Goal: Task Accomplishment & Management: Manage account settings

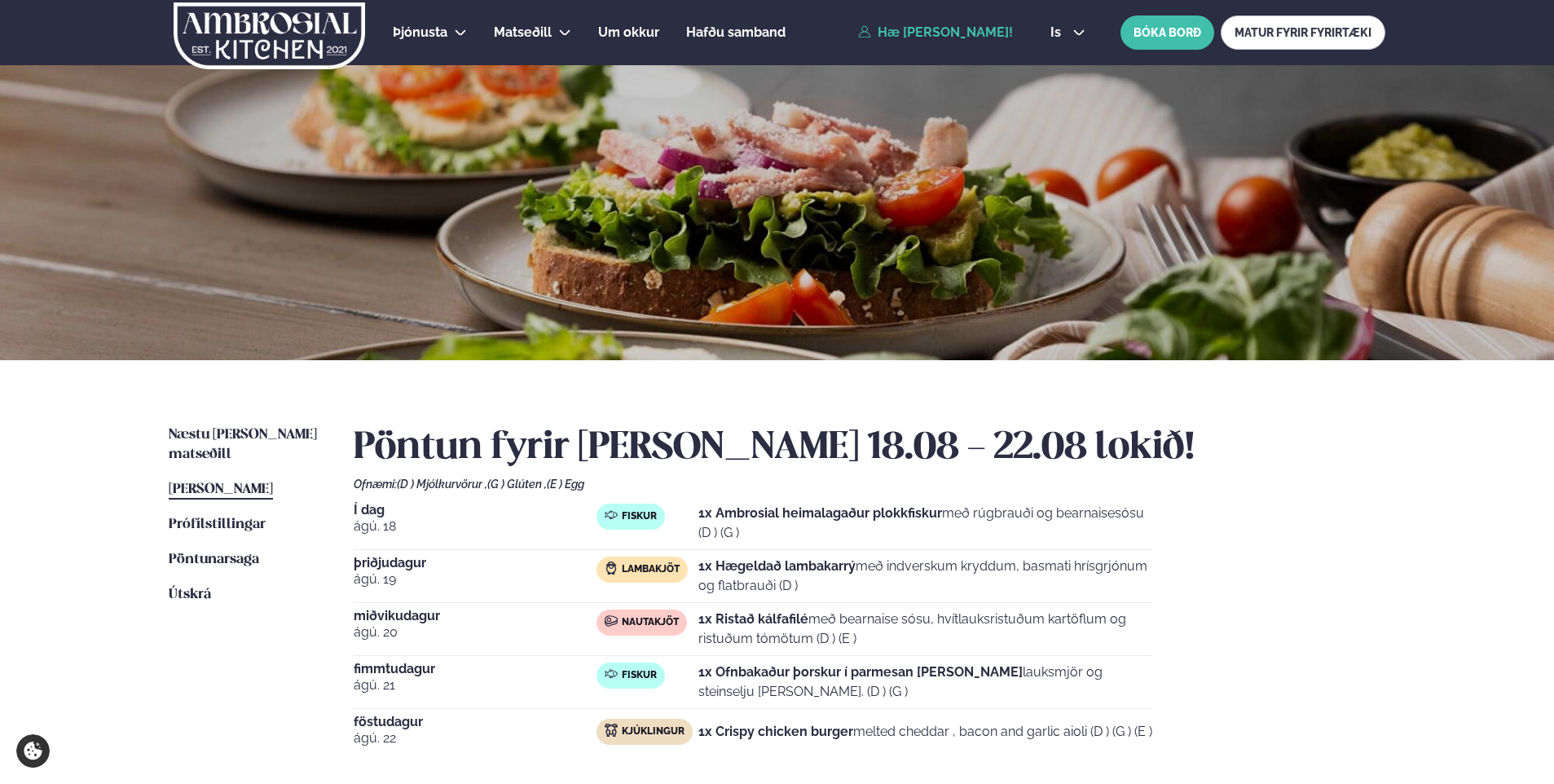
click at [254, 687] on ul "Næstu [PERSON_NAME] matseðill Næsta vika [PERSON_NAME] matseðill [PERSON_NAME] …" at bounding box center [244, 631] width 152 height 410
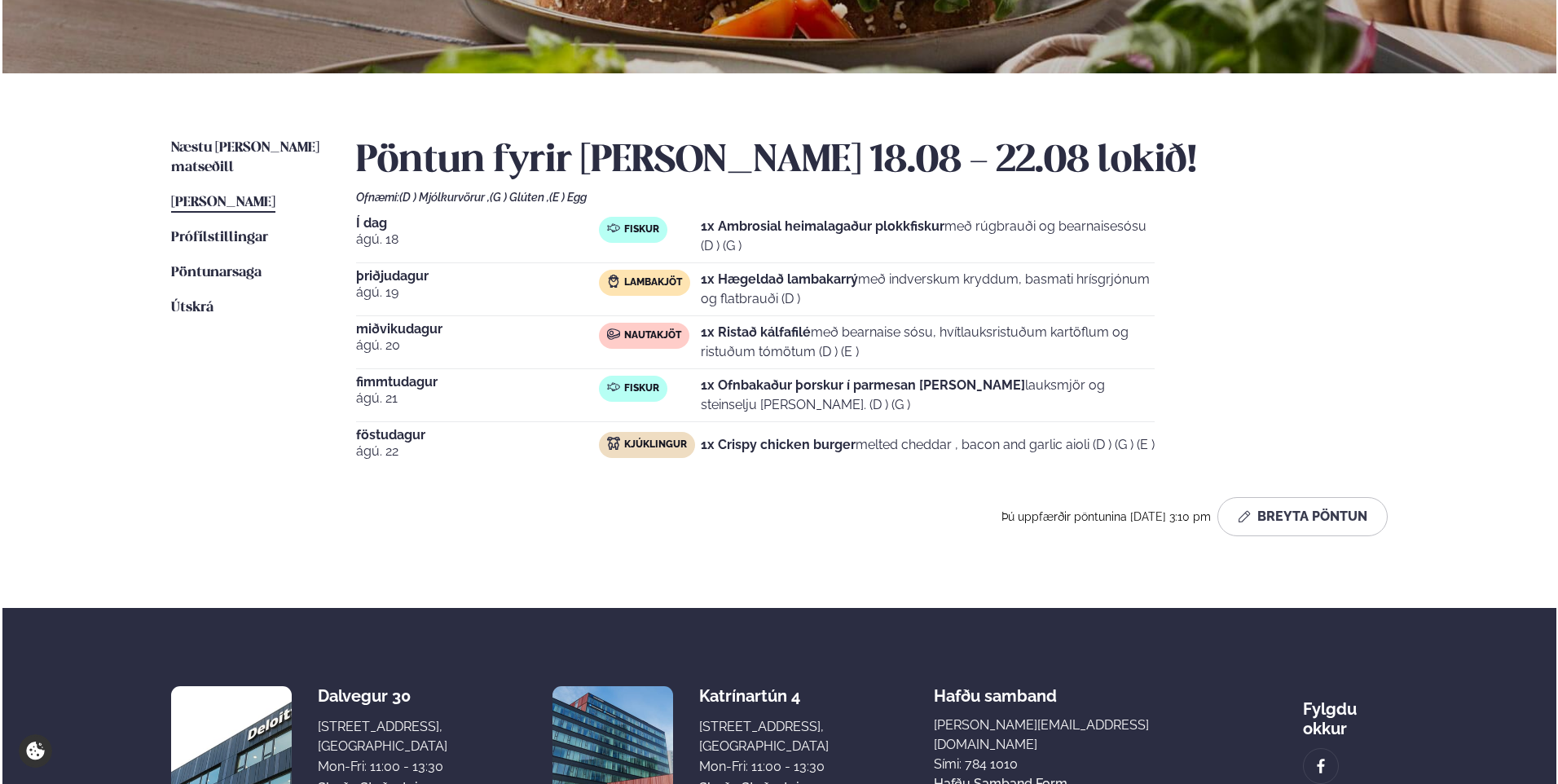
scroll to position [326, 0]
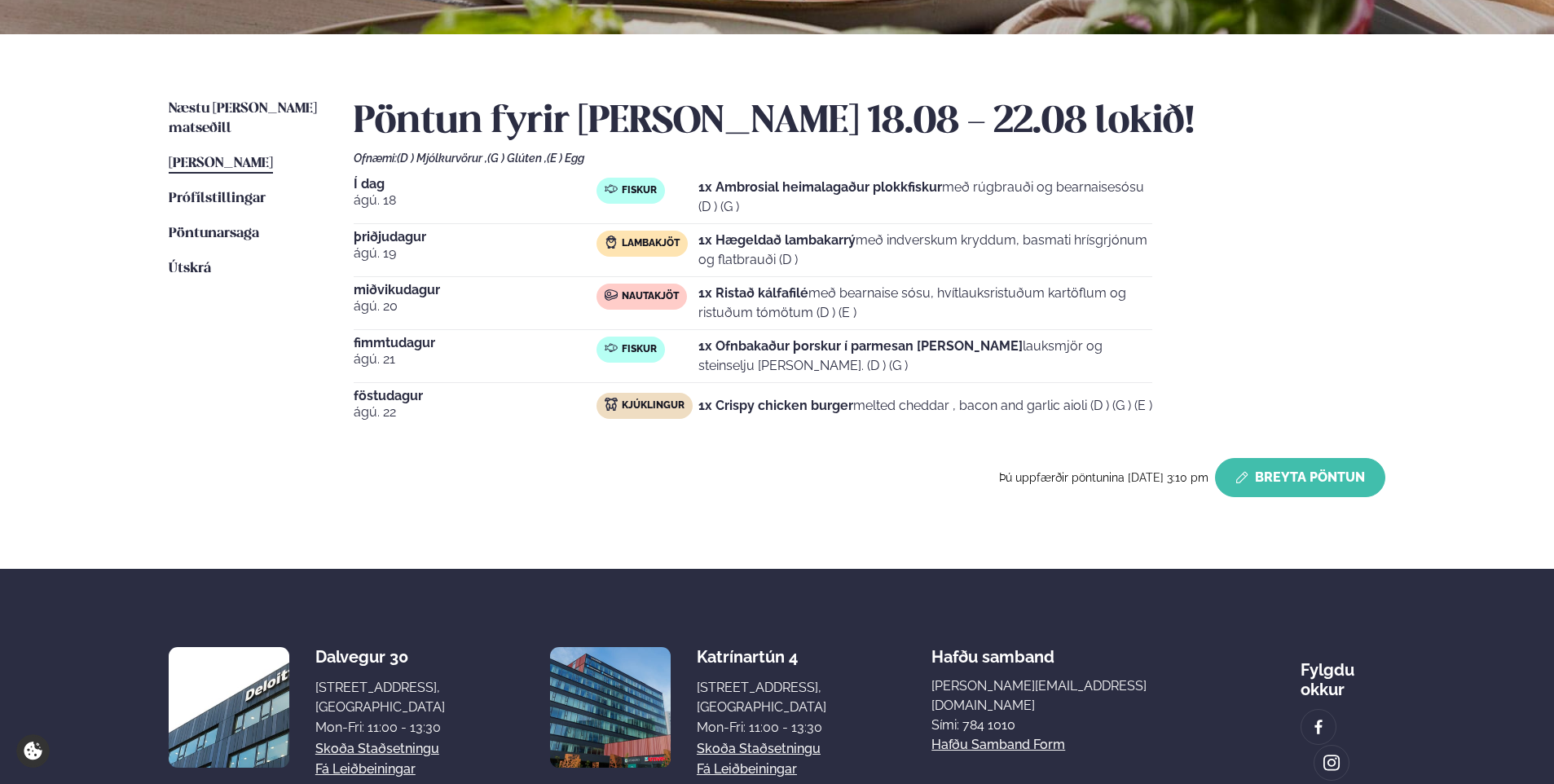
click at [1348, 485] on button "Breyta Pöntun" at bounding box center [1300, 478] width 170 height 39
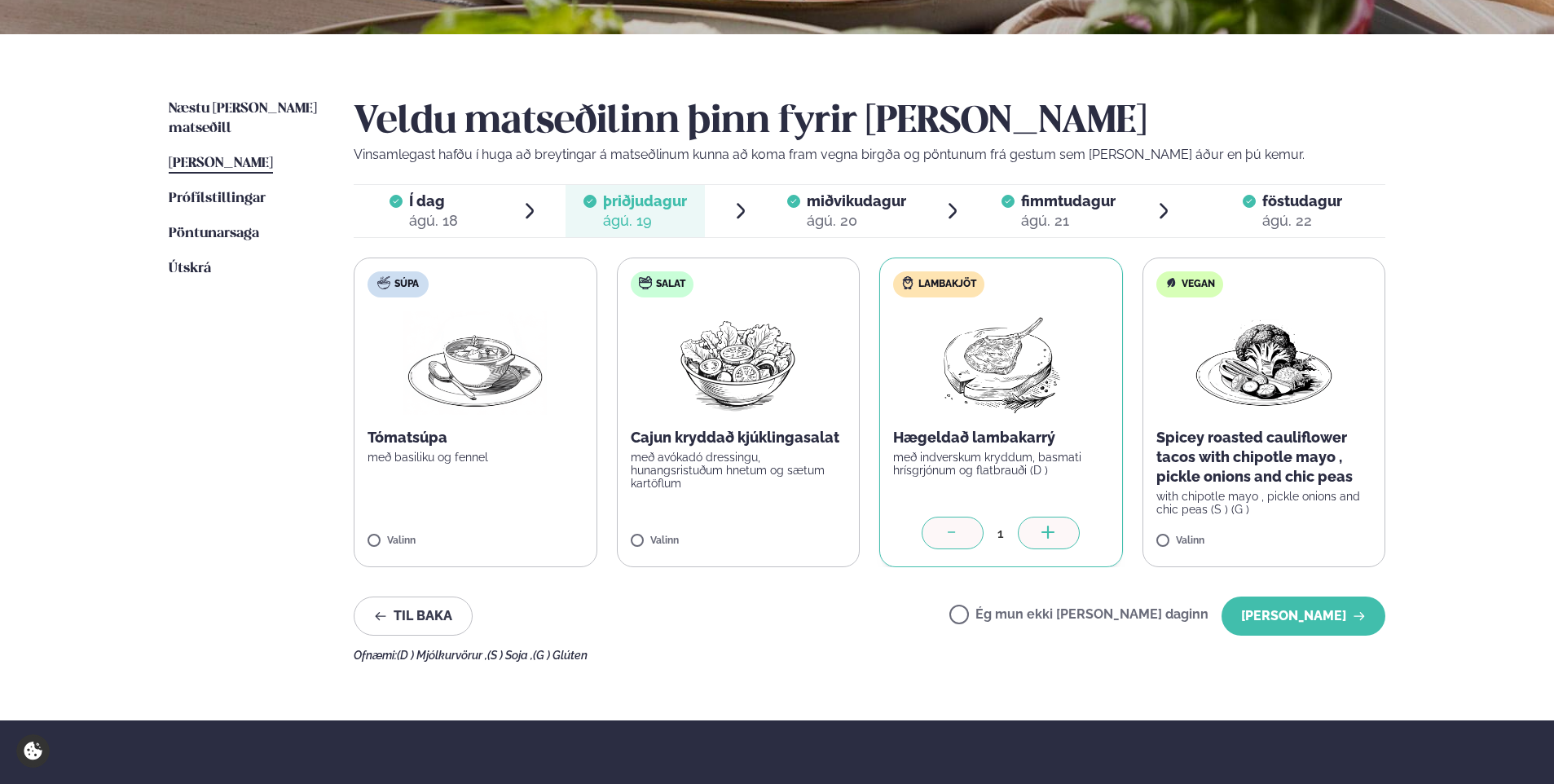
click at [1063, 207] on span "fimmtudagur" at bounding box center [1068, 201] width 95 height 17
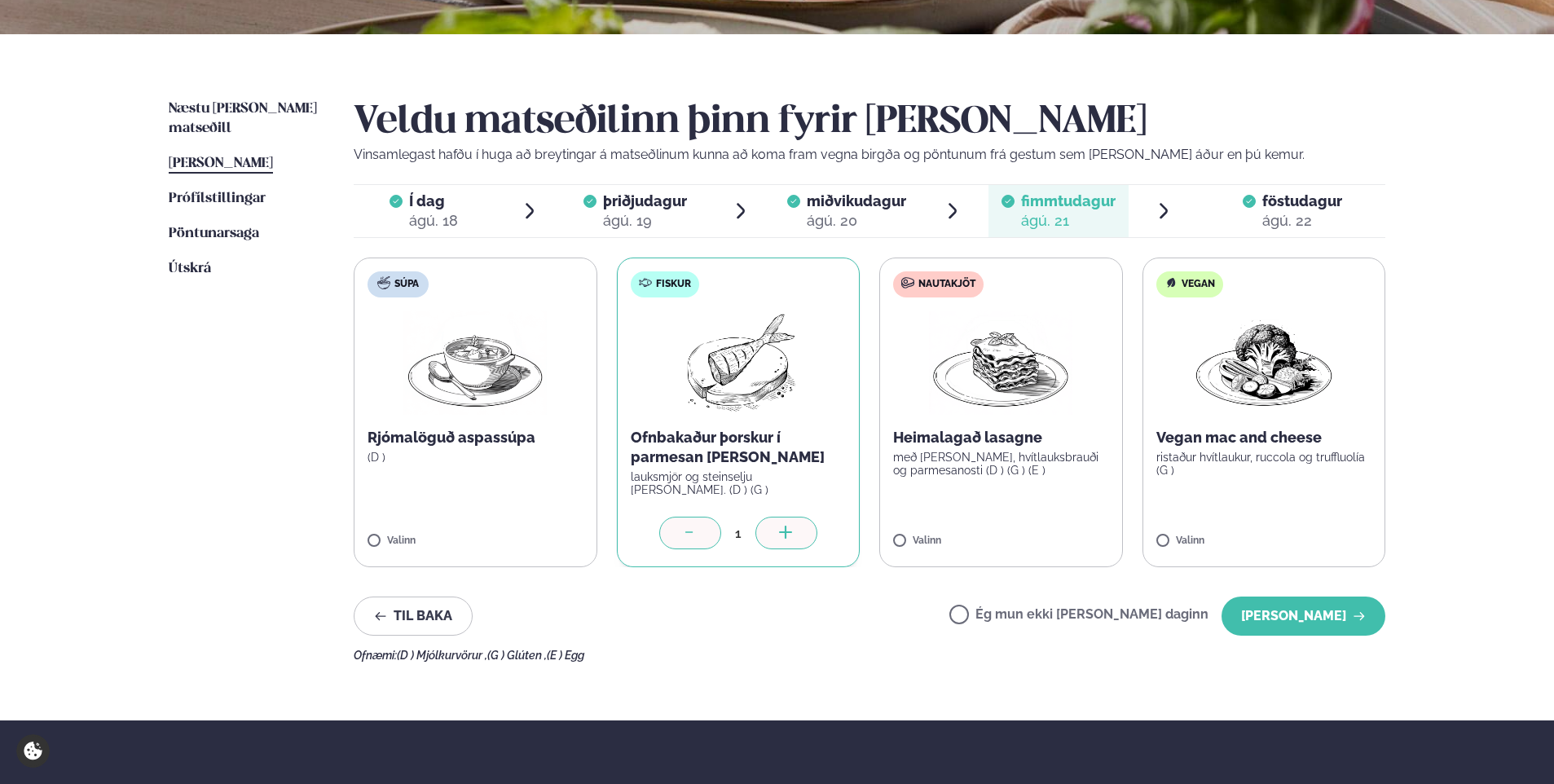
click at [1023, 614] on label "Ég mun ekki [PERSON_NAME] daginn" at bounding box center [1079, 616] width 259 height 17
click at [1323, 604] on button "[PERSON_NAME]" at bounding box center [1304, 616] width 163 height 39
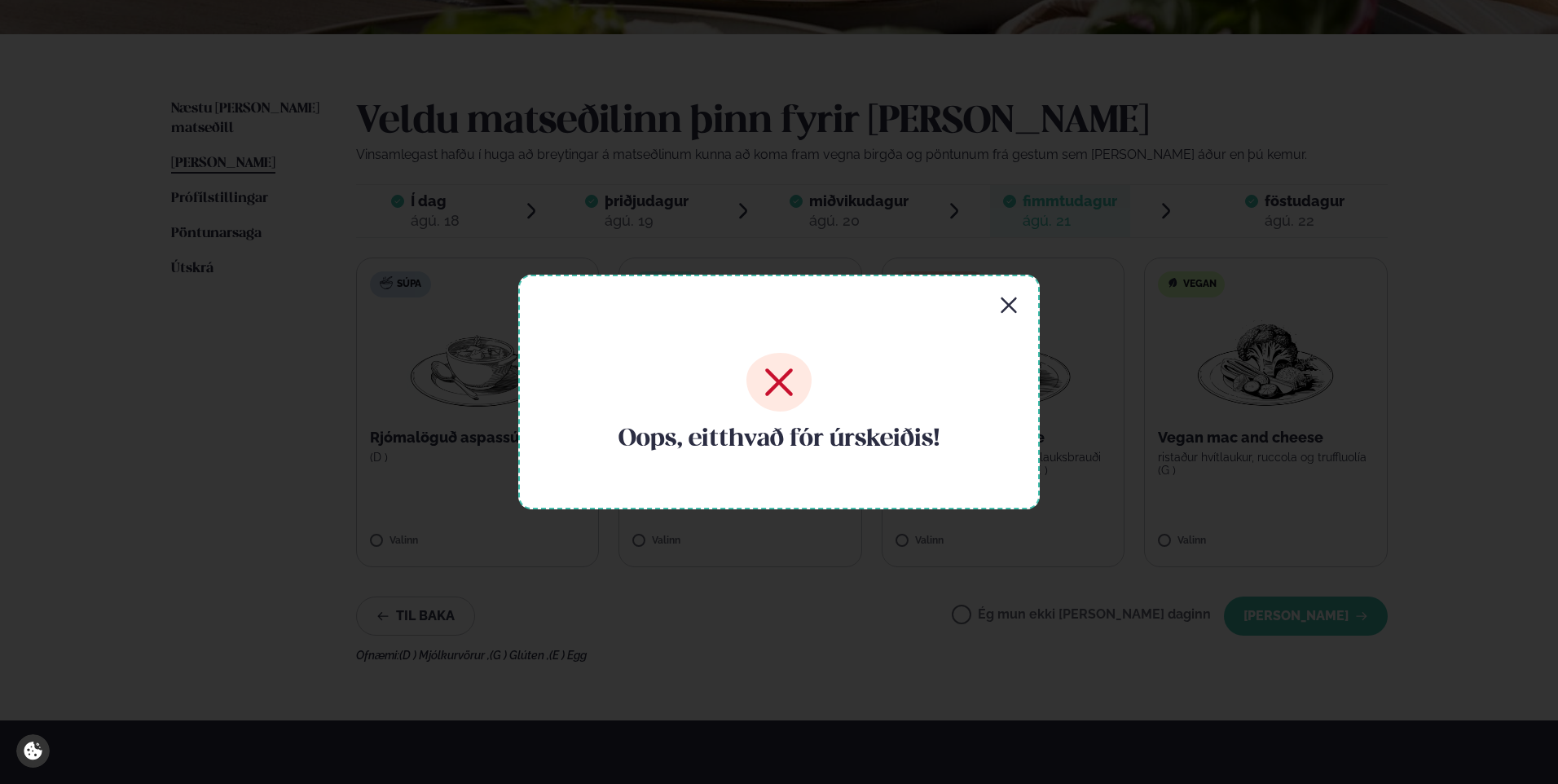
click at [1016, 300] on icon "button" at bounding box center [1008, 305] width 15 height 15
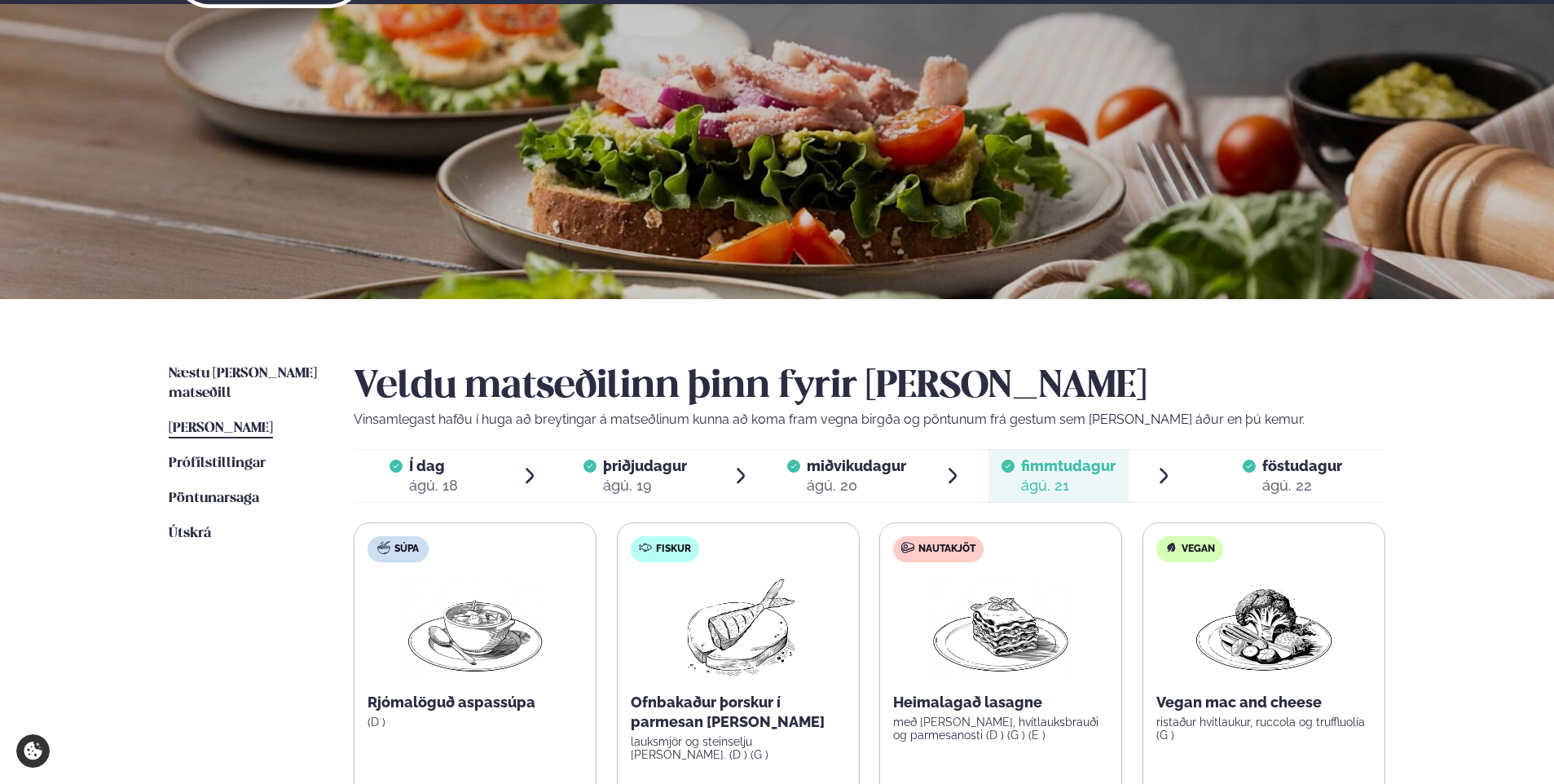
scroll to position [0, 0]
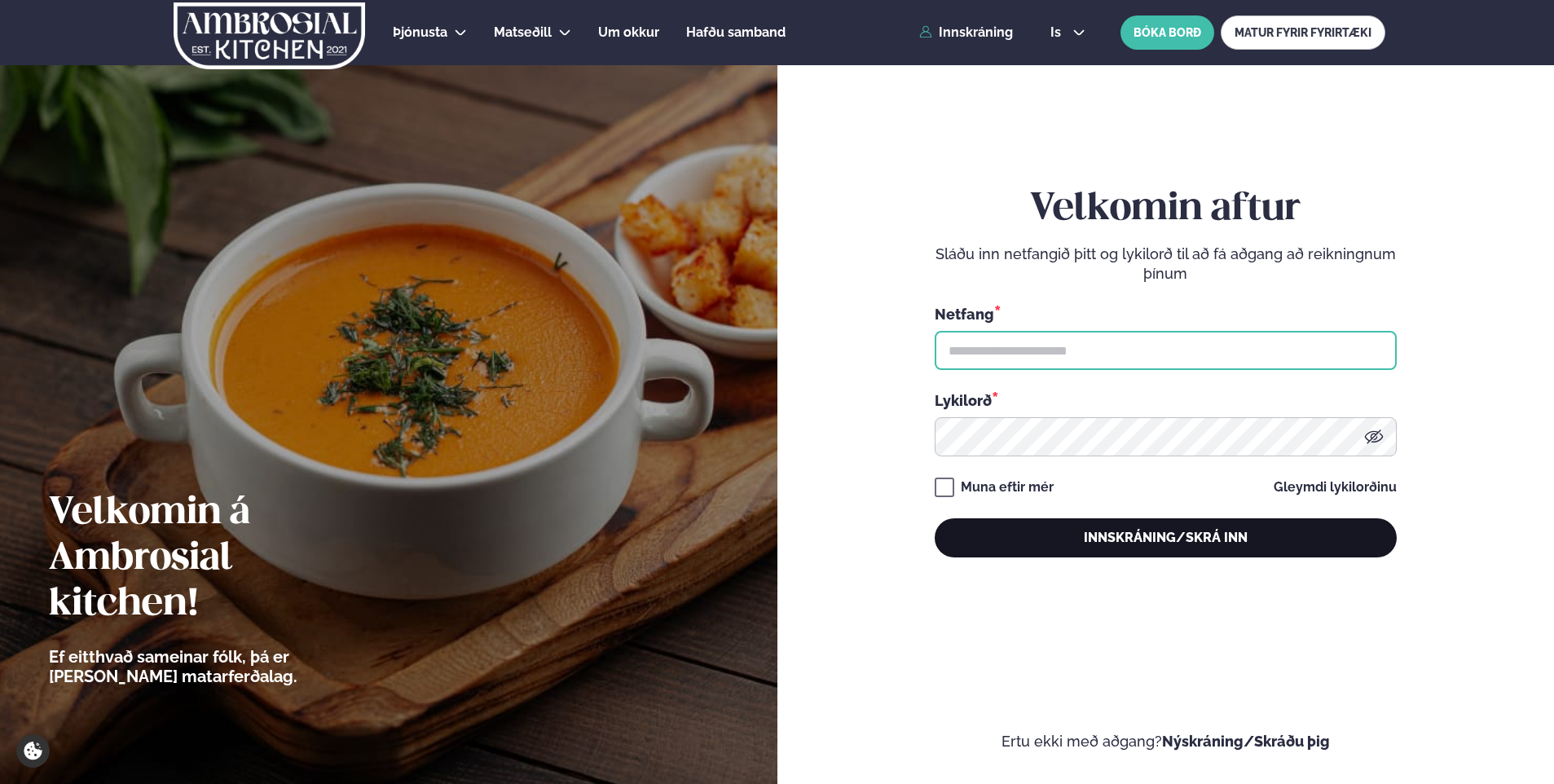
type input "**********"
click at [1096, 535] on button "Innskráning/Skrá inn" at bounding box center [1166, 538] width 462 height 39
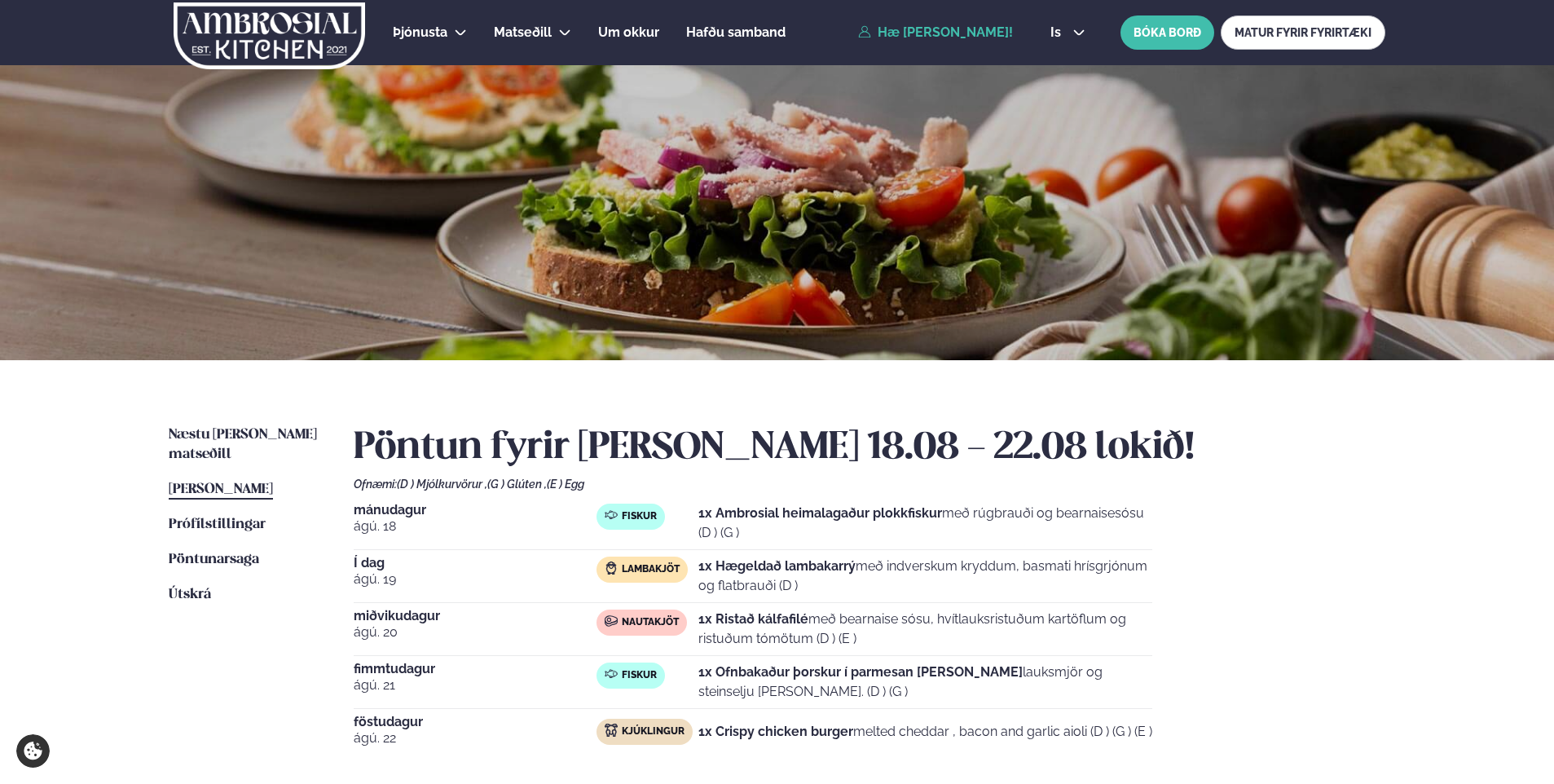
click at [1315, 552] on div "mánudagur ágú. 18 Fiskur 1x Ambrosial heimalagaður plokkfiskur með rúgbrauði og…" at bounding box center [869, 629] width 1032 height 251
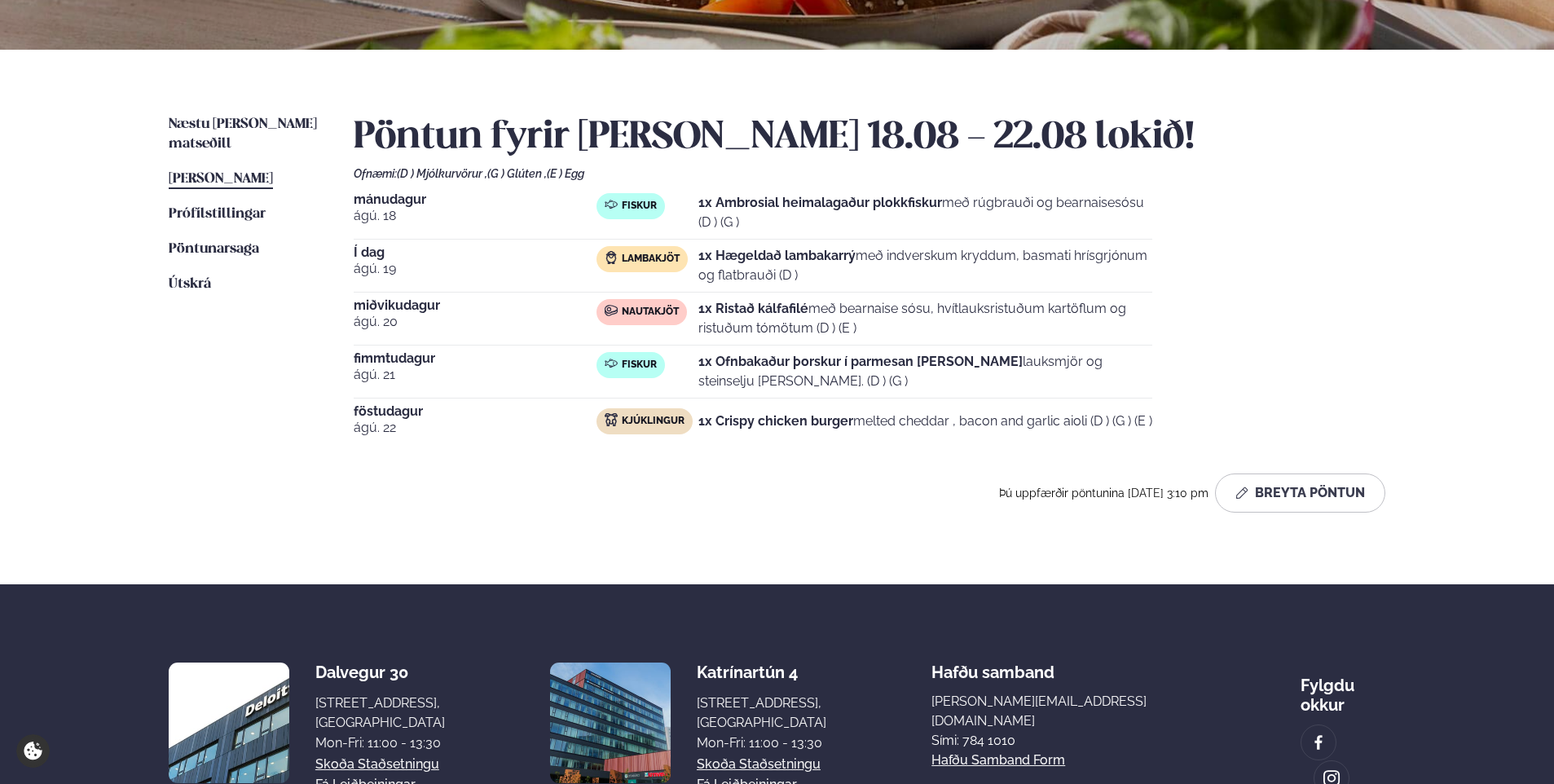
scroll to position [358, 0]
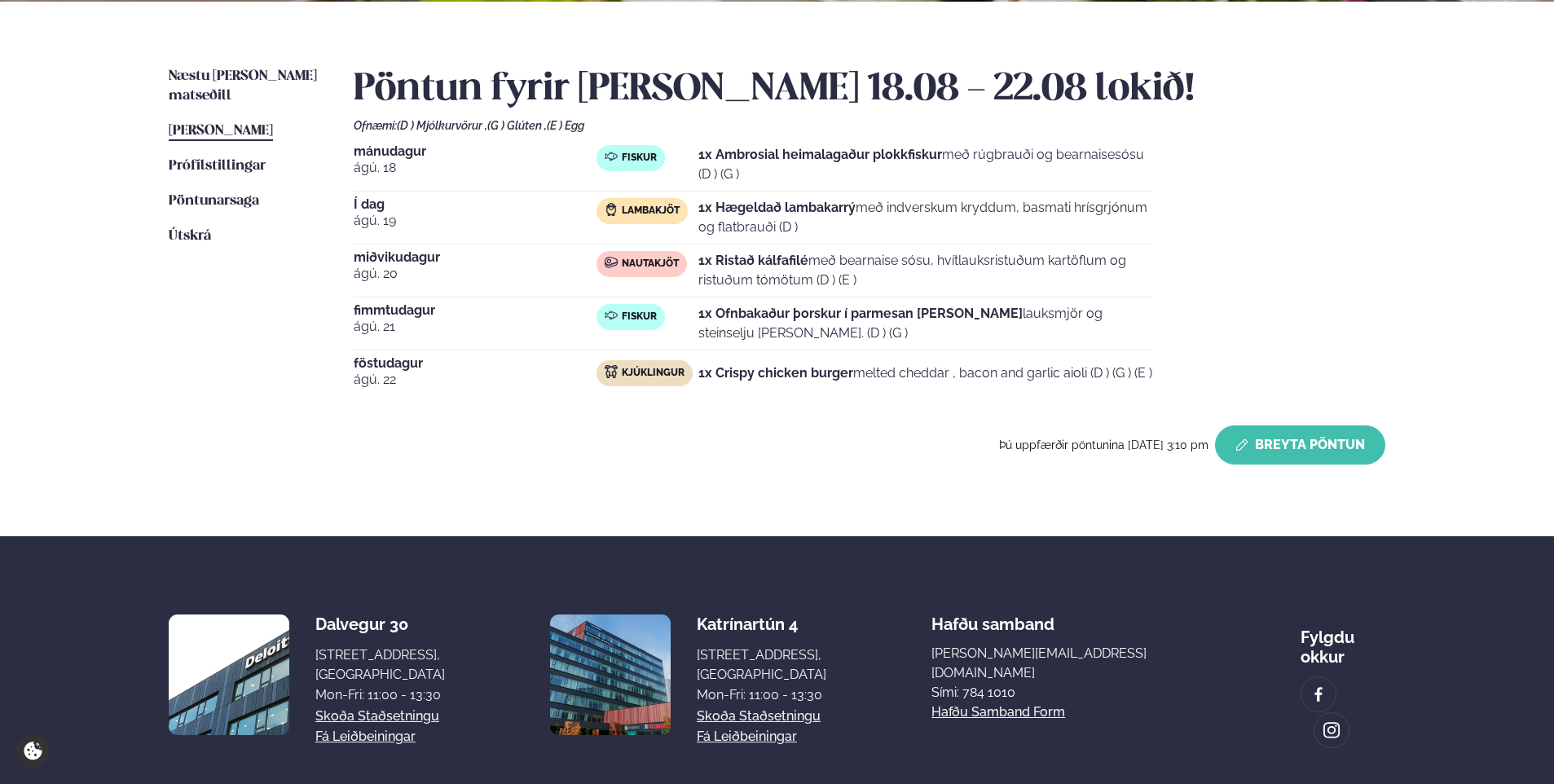
click at [1305, 461] on button "Breyta Pöntun" at bounding box center [1300, 445] width 170 height 39
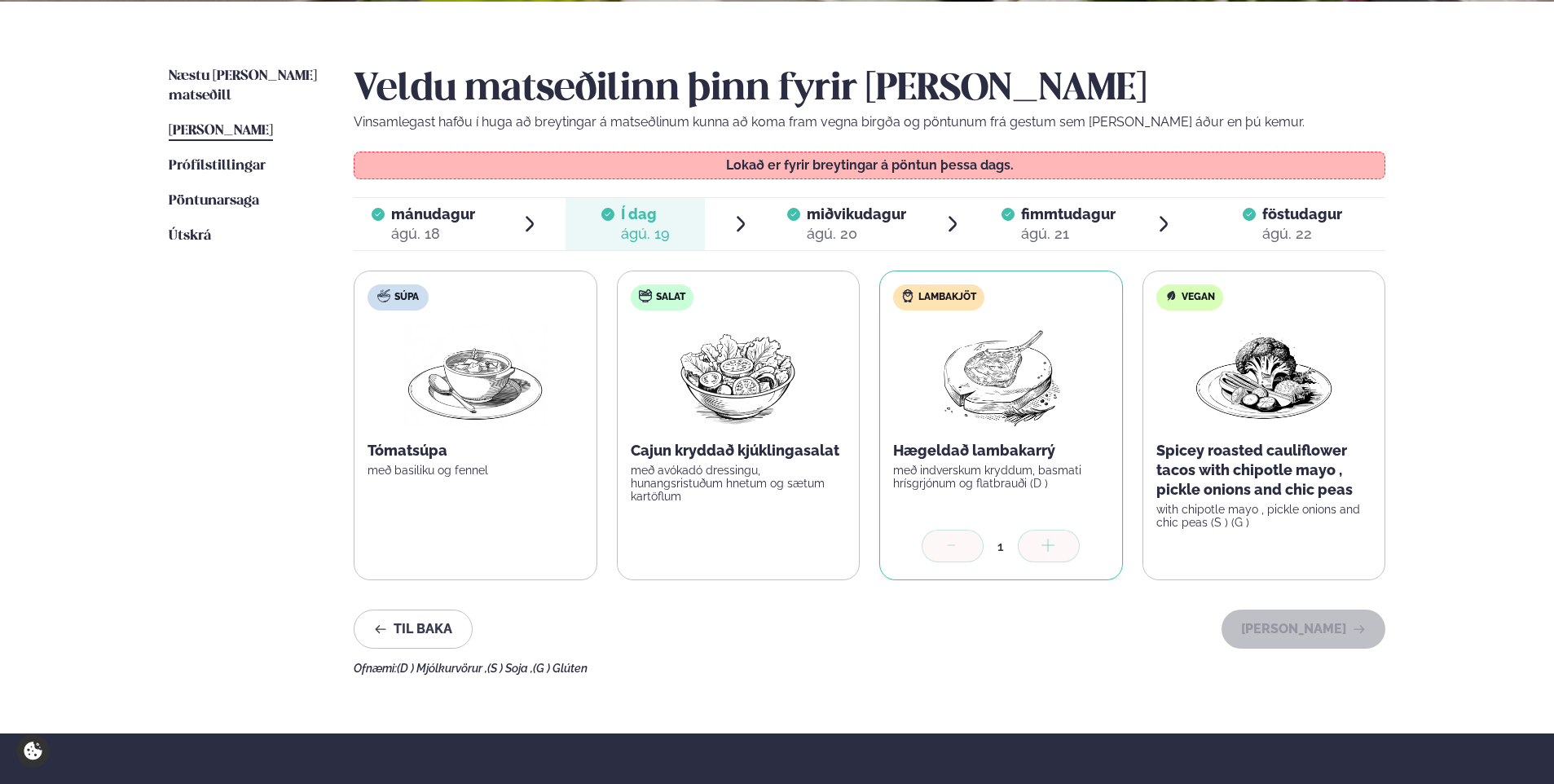
click at [1086, 213] on span "fimmtudagur" at bounding box center [1068, 214] width 95 height 17
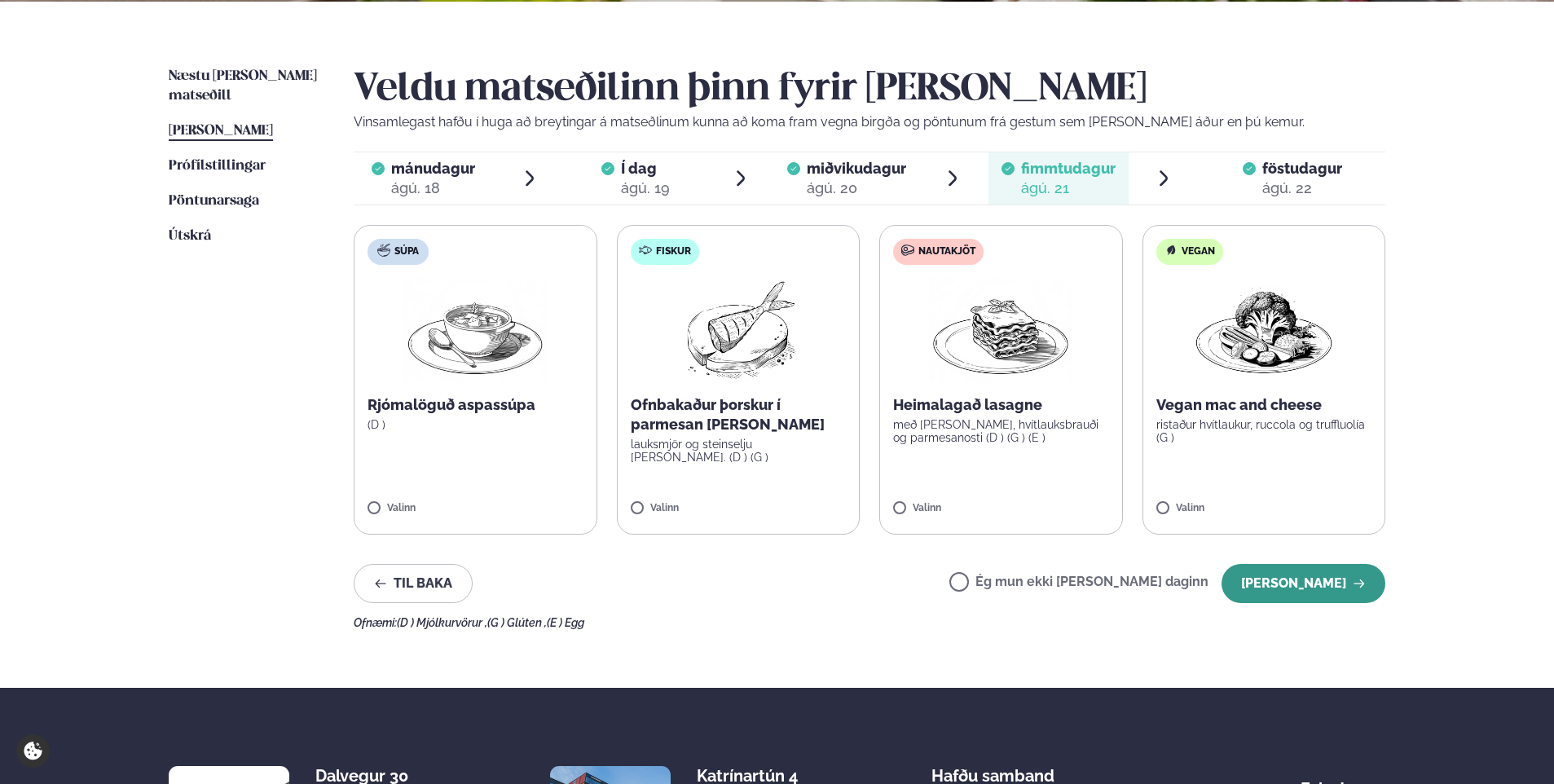
click at [1276, 581] on button "[PERSON_NAME]" at bounding box center [1304, 583] width 163 height 39
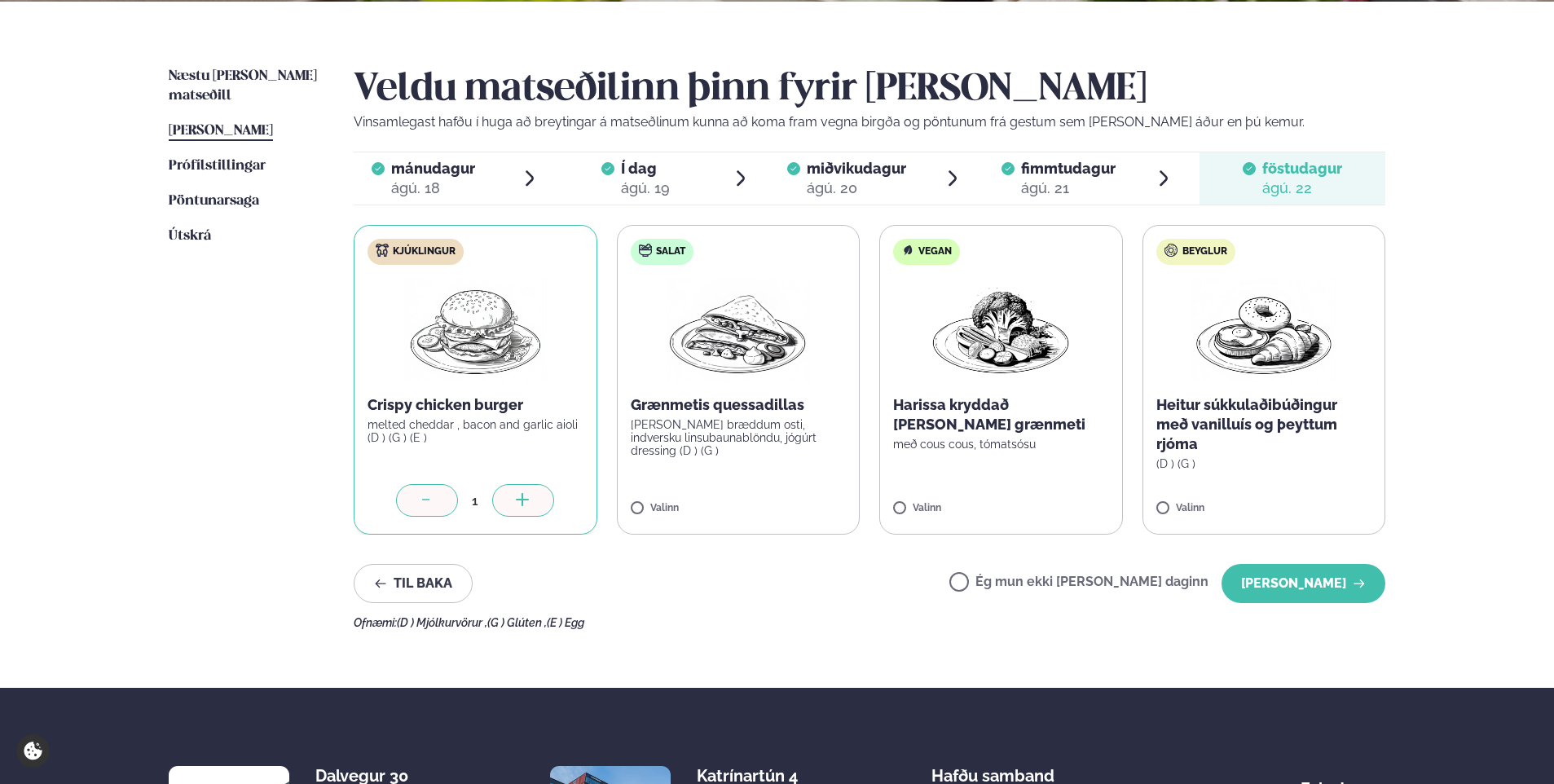
click at [239, 123] on span "[PERSON_NAME]" at bounding box center [221, 130] width 105 height 14
click at [241, 123] on span "[PERSON_NAME]" at bounding box center [221, 130] width 105 height 14
click at [241, 68] on link "Næstu viku matseðill Næsta vika" at bounding box center [244, 86] width 152 height 39
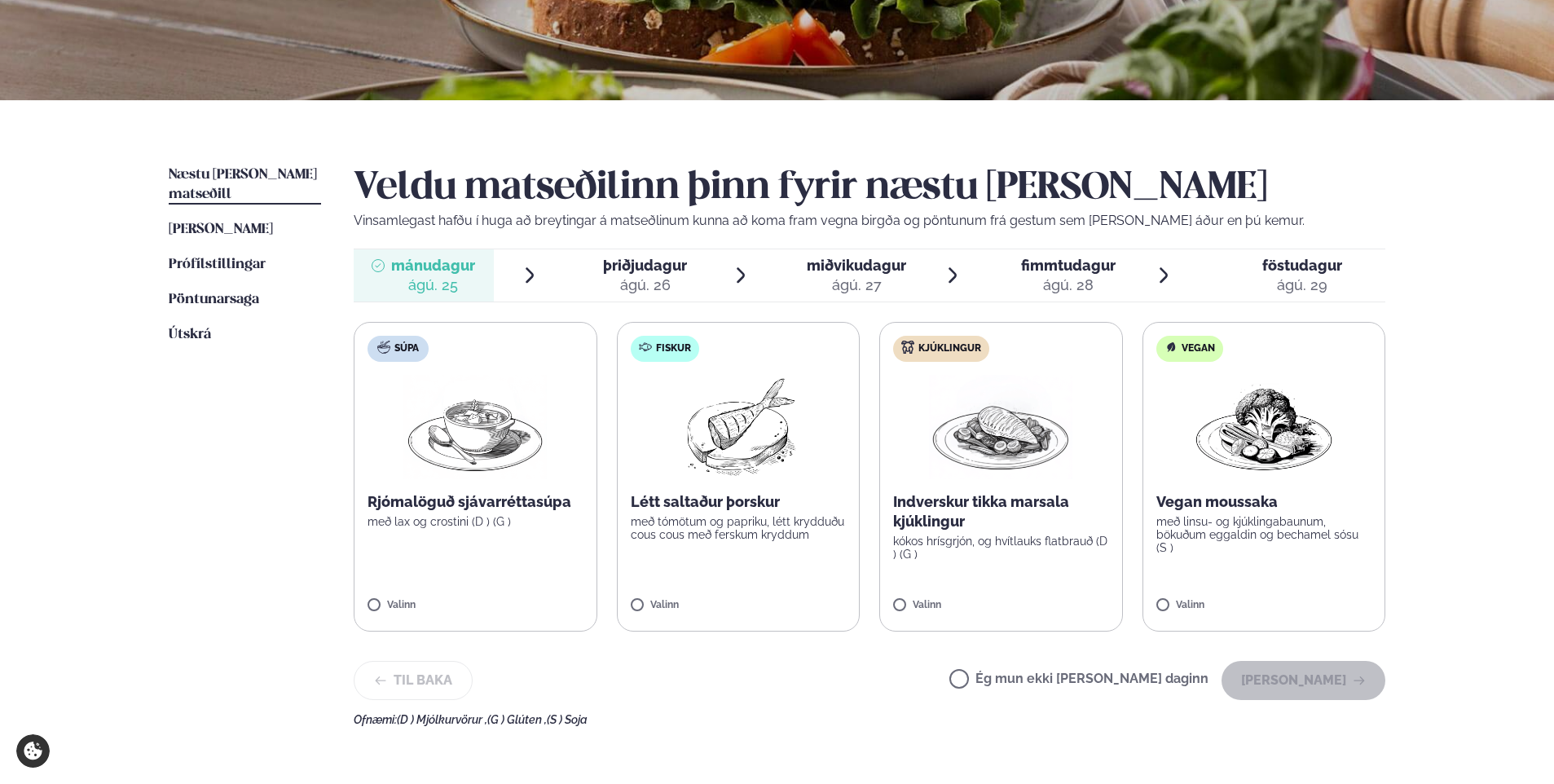
scroll to position [260, 0]
click at [261, 221] on span "[PERSON_NAME]" at bounding box center [221, 228] width 105 height 14
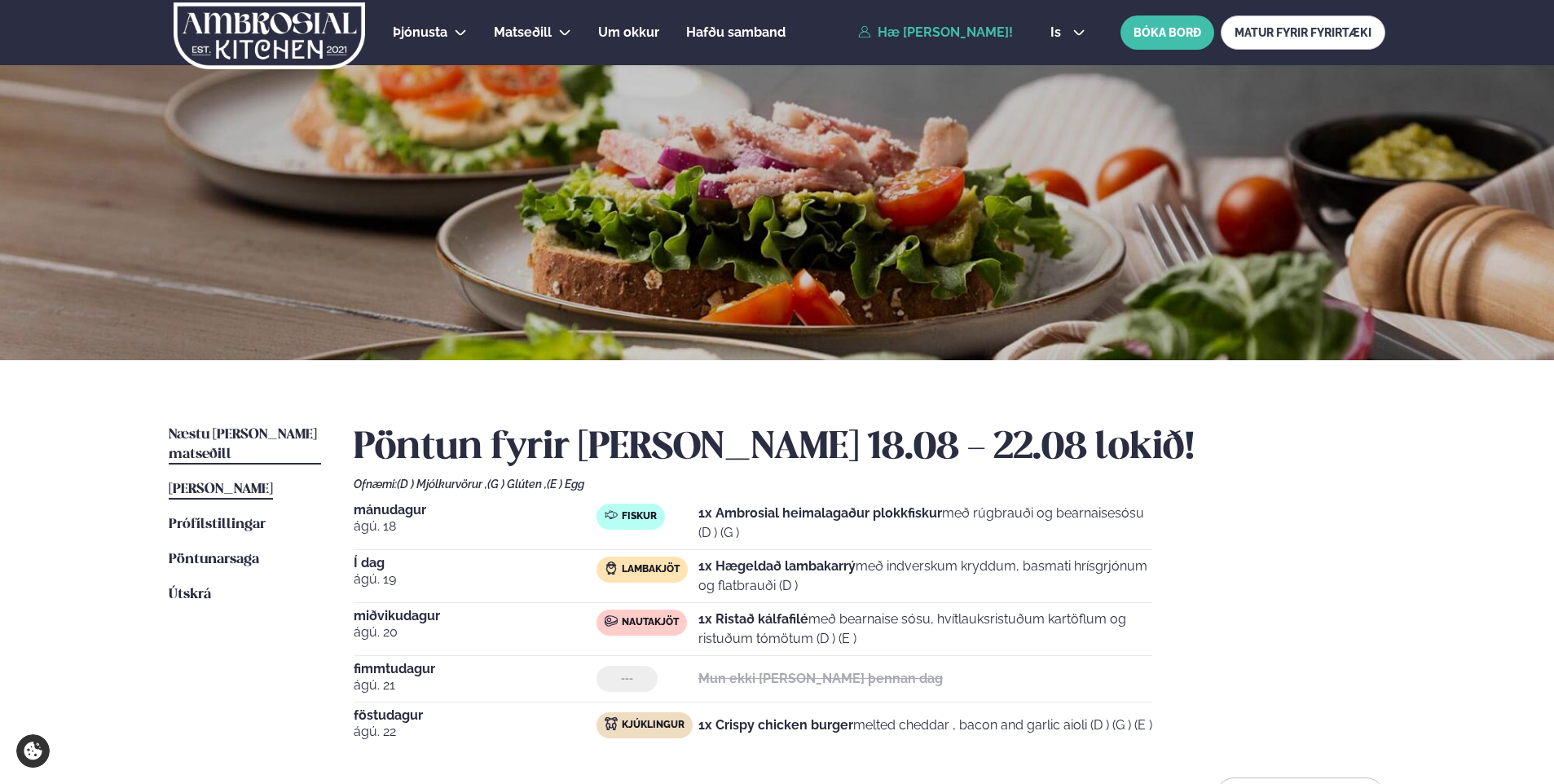
click at [212, 428] on span "Næstu [PERSON_NAME] matseðill" at bounding box center [243, 444] width 148 height 33
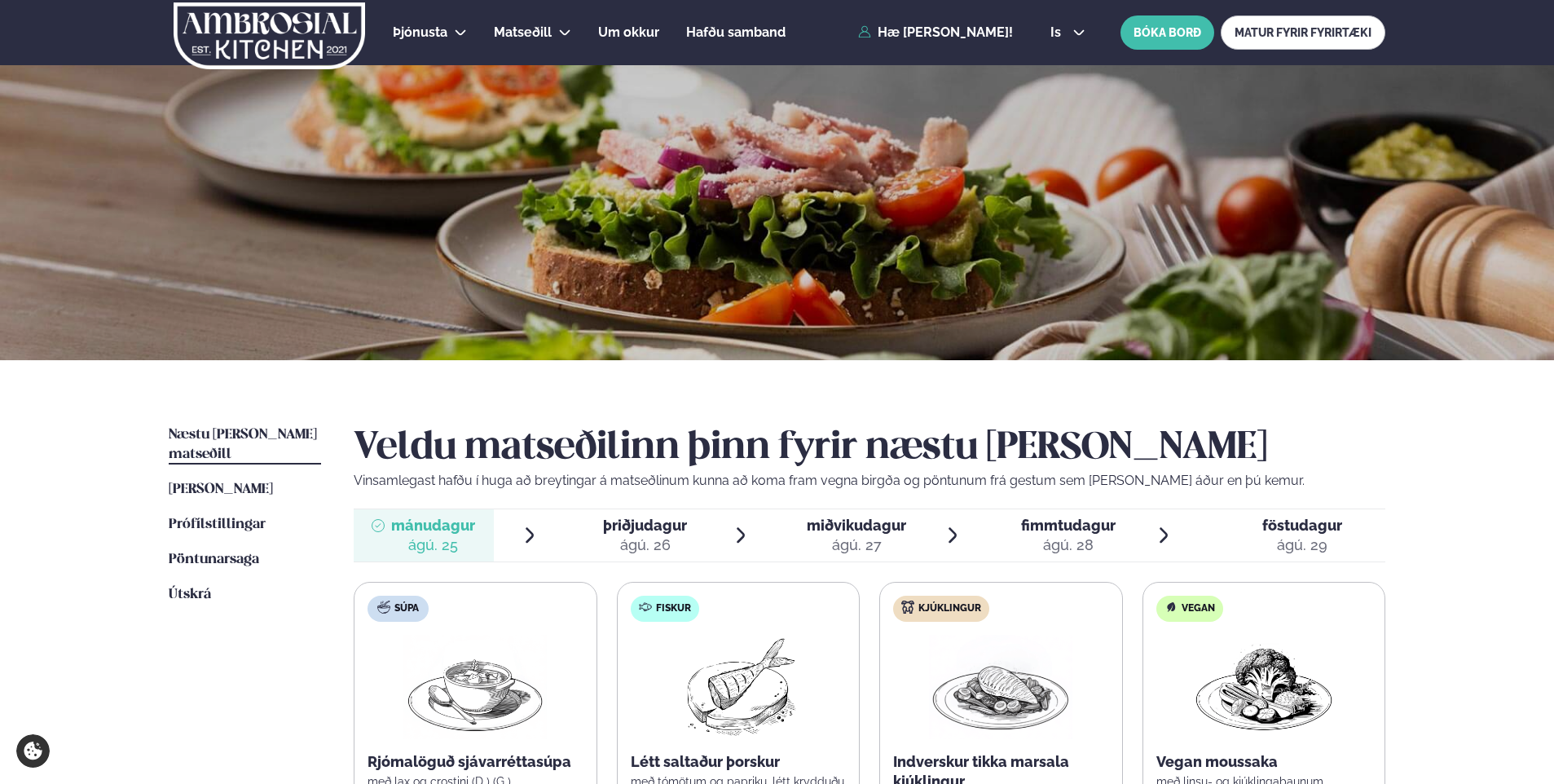
click at [209, 710] on ul "Næstu [PERSON_NAME] matseðill Næsta vika [PERSON_NAME] matseðill [PERSON_NAME] …" at bounding box center [244, 706] width 152 height 561
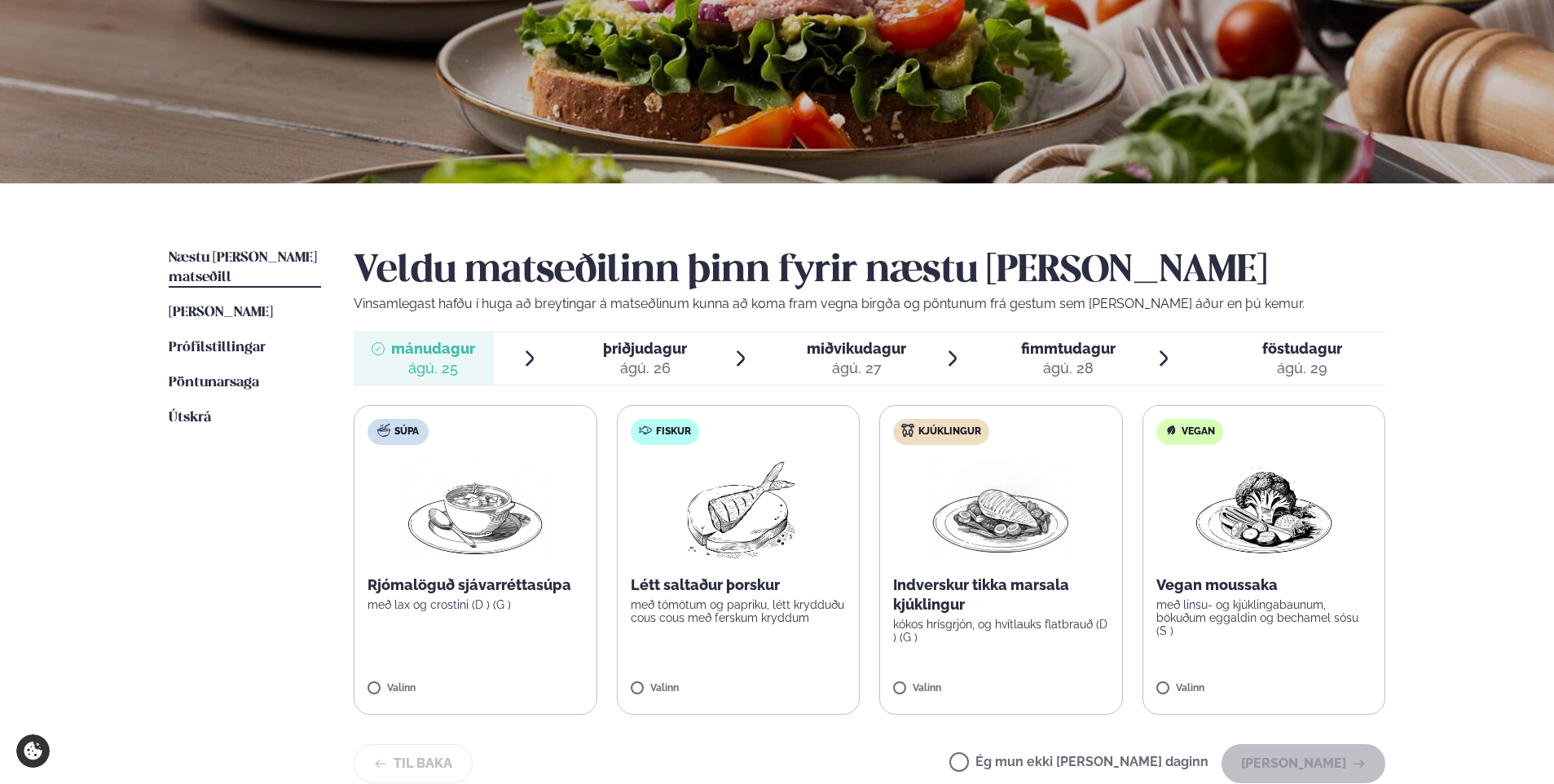
scroll to position [294, 0]
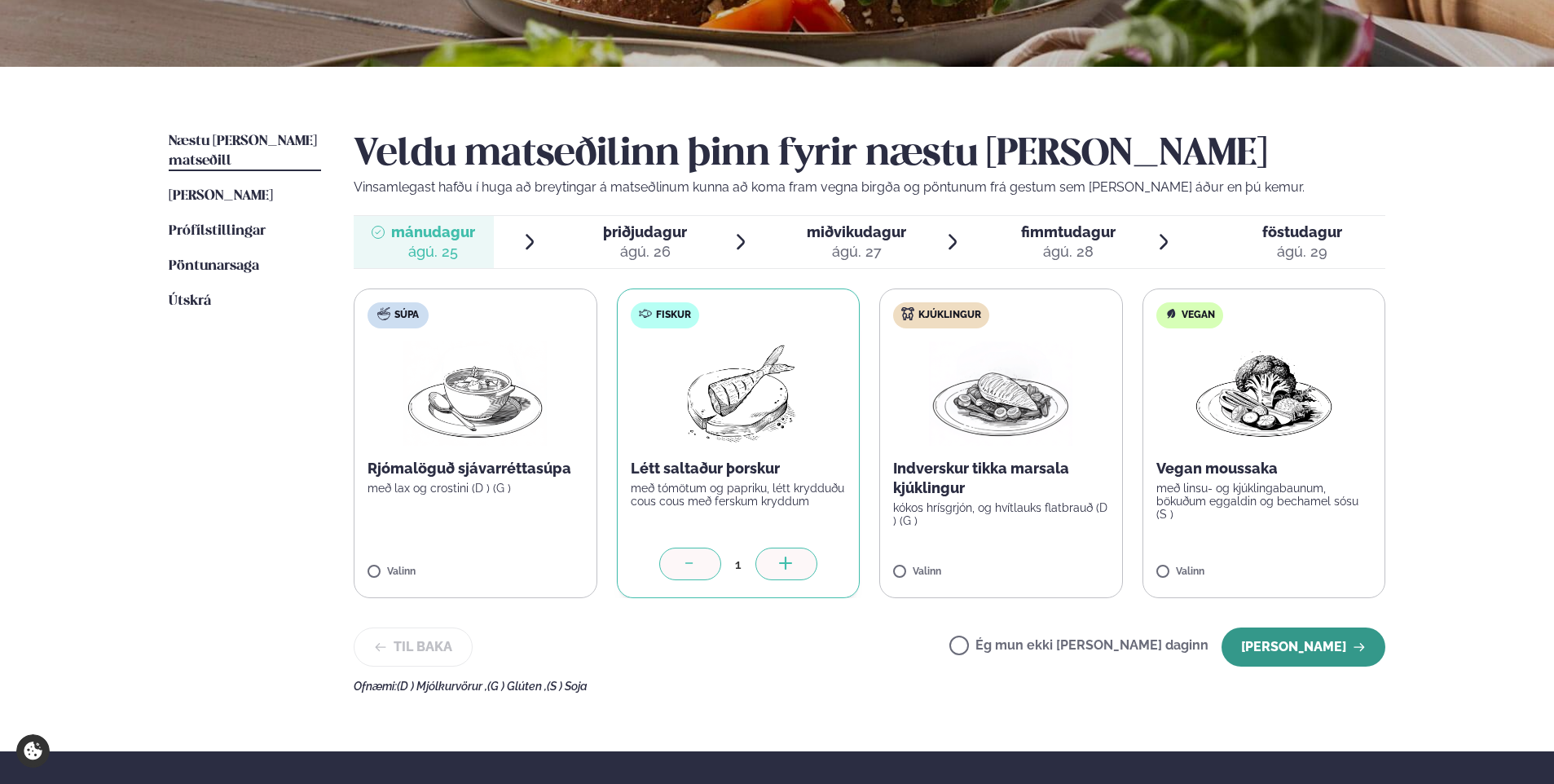
click at [1281, 644] on button "[PERSON_NAME]" at bounding box center [1304, 647] width 163 height 39
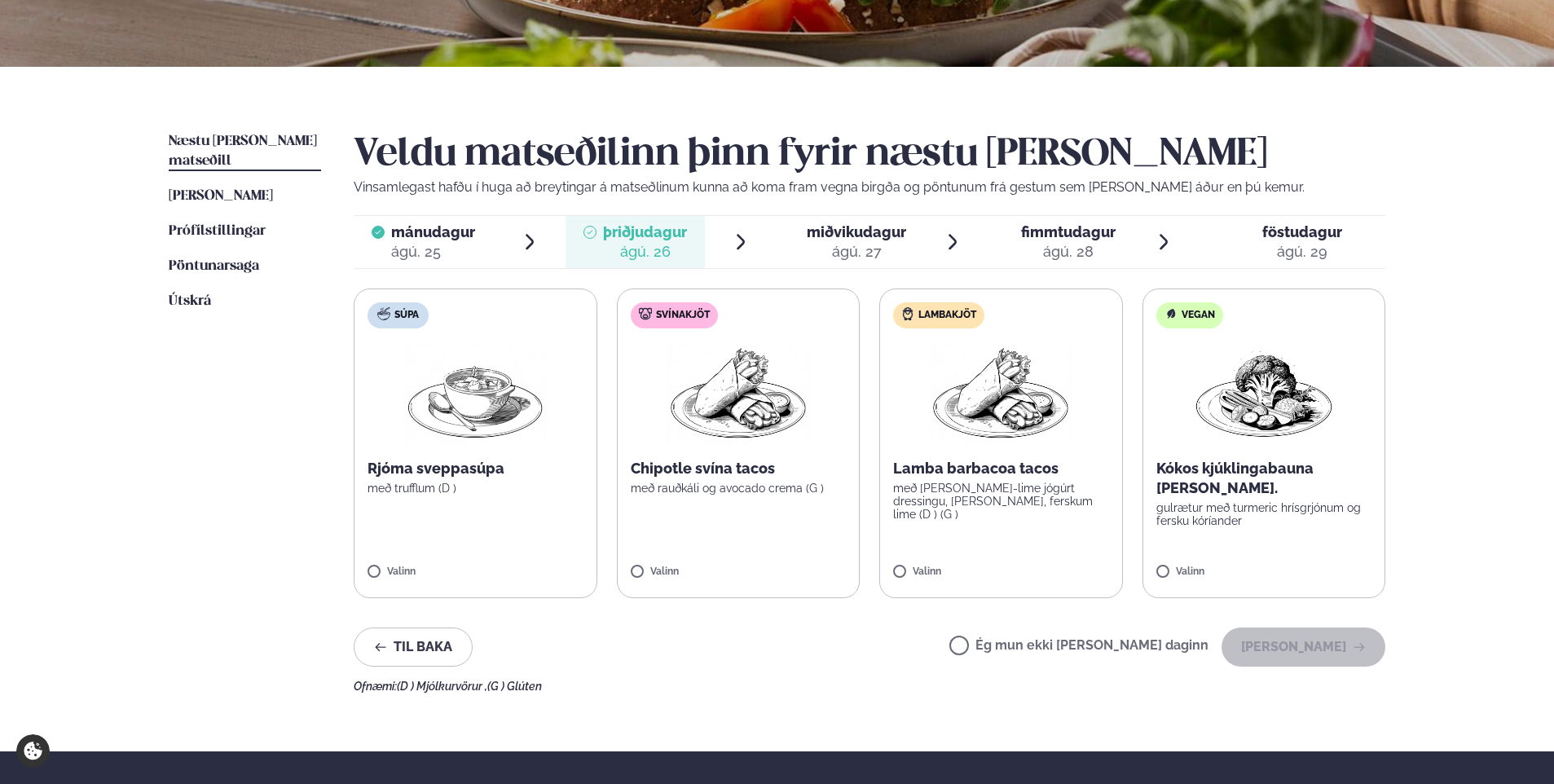
click at [838, 227] on span "miðvikudagur" at bounding box center [857, 232] width 100 height 17
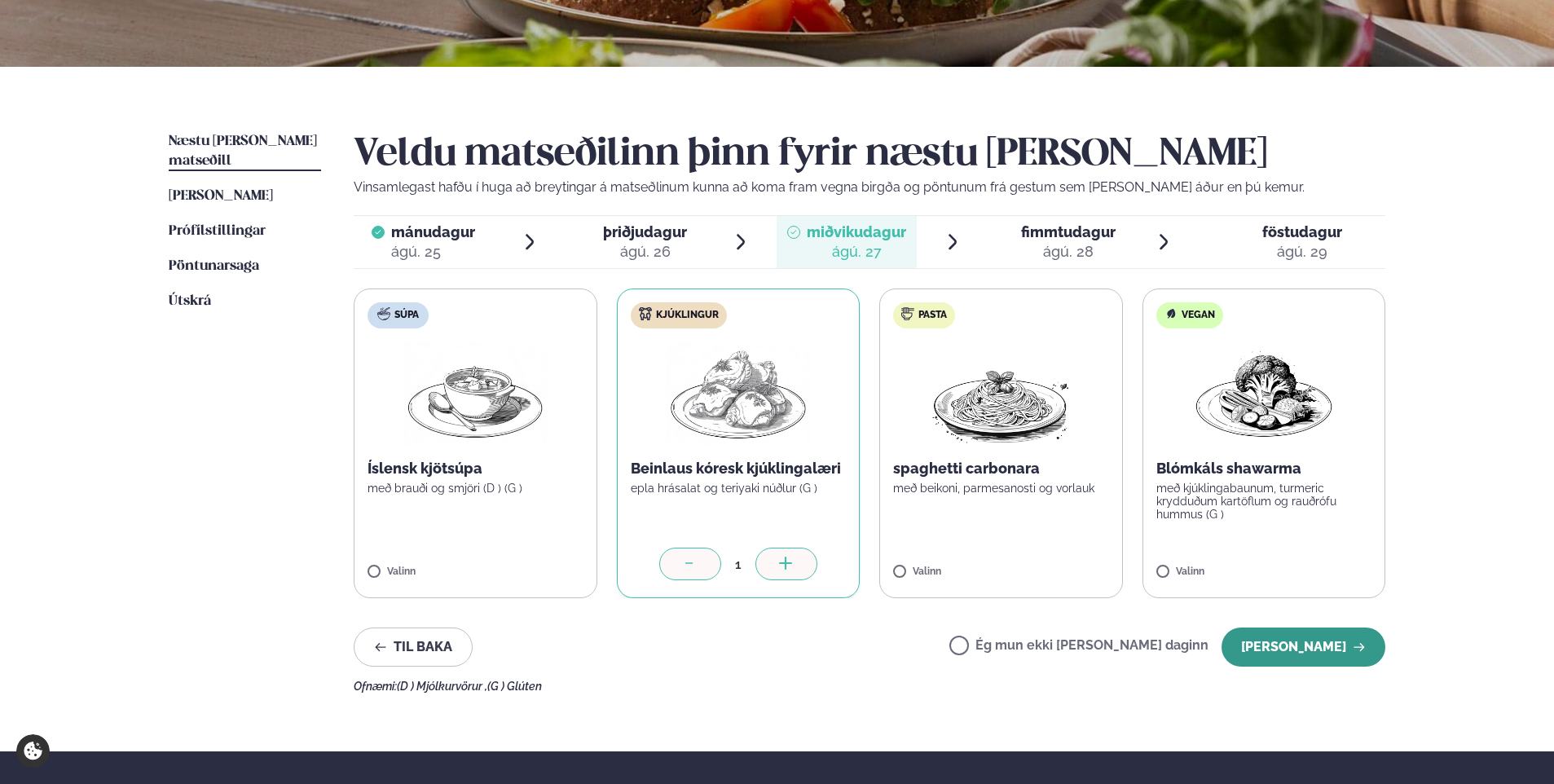
click at [1311, 643] on button "[PERSON_NAME]" at bounding box center [1304, 647] width 163 height 39
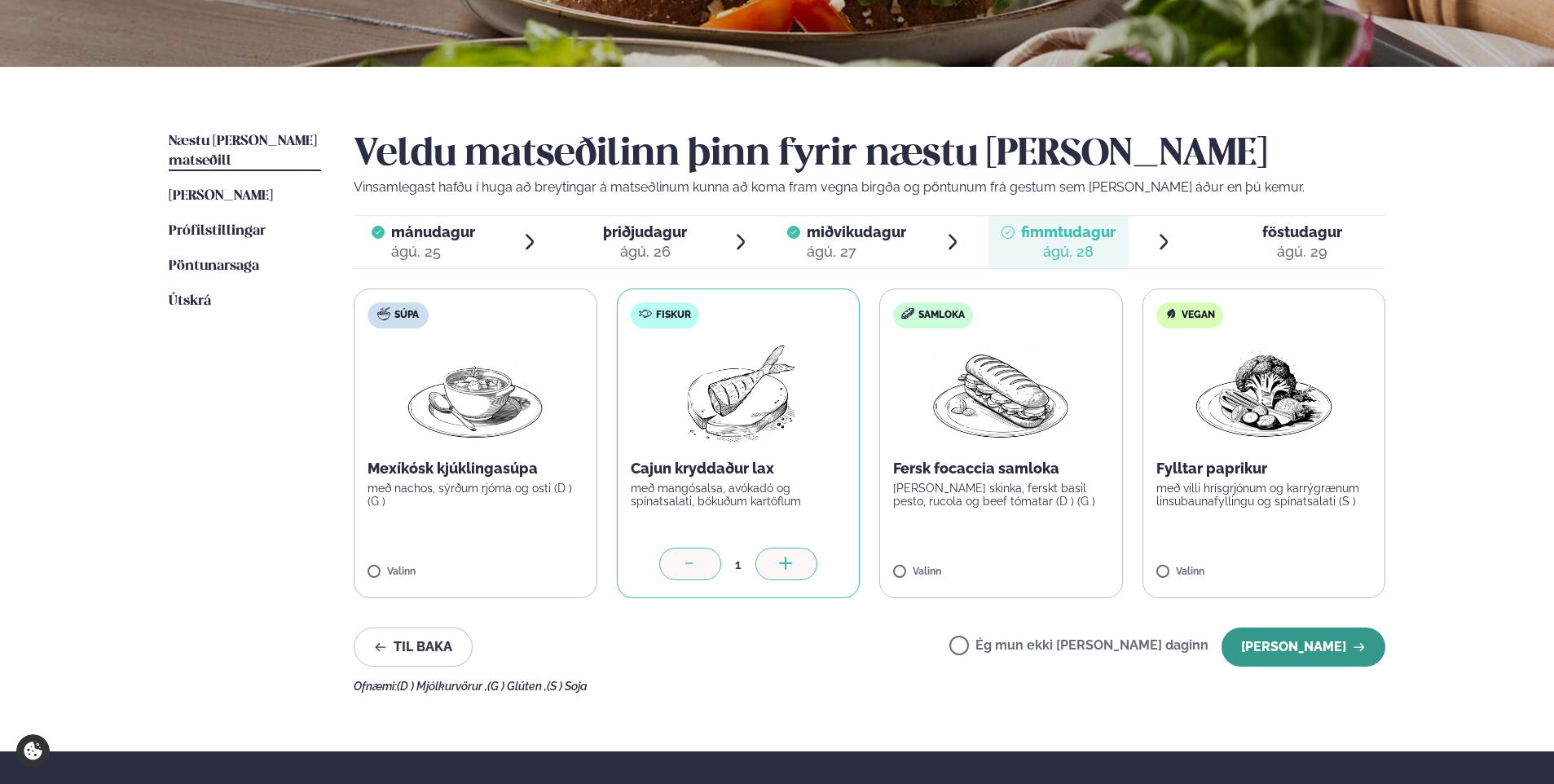
click at [1295, 650] on button "[PERSON_NAME]" at bounding box center [1304, 647] width 163 height 39
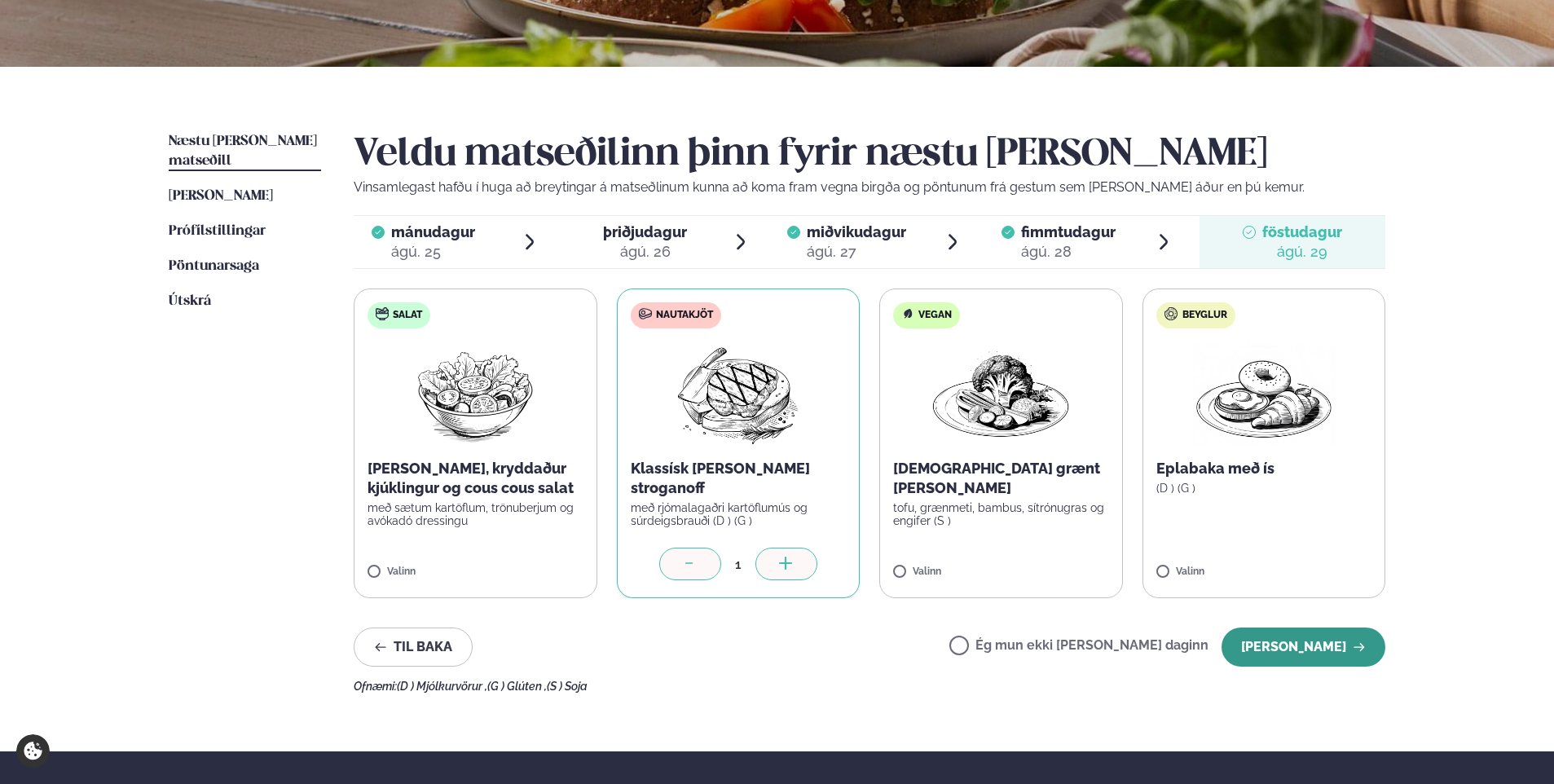
click at [1333, 632] on button "[PERSON_NAME]" at bounding box center [1304, 647] width 163 height 39
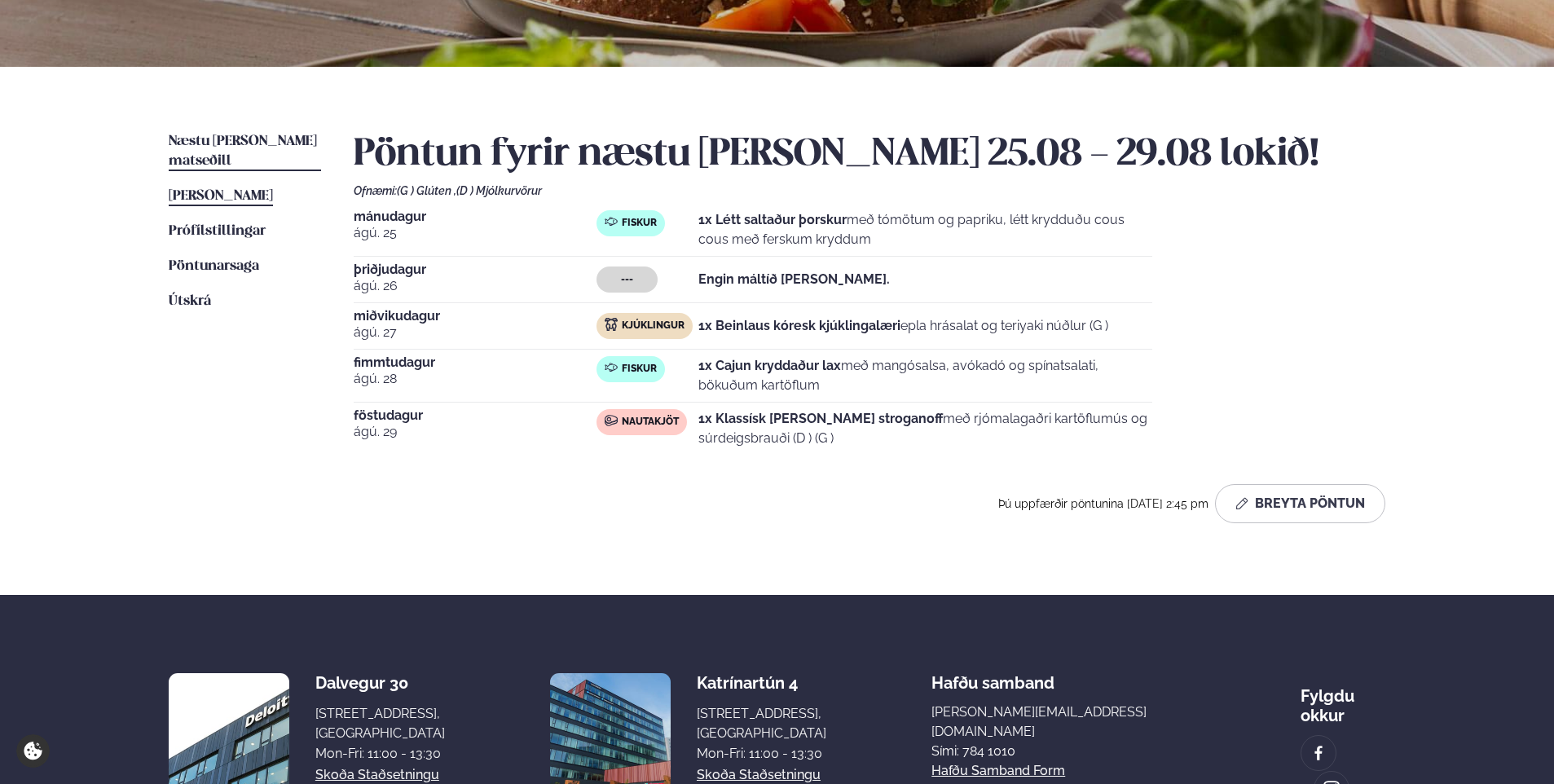
click at [200, 186] on link "Þessa viku matseðill Þessa viku" at bounding box center [221, 196] width 105 height 20
